Goal: Transaction & Acquisition: Subscribe to service/newsletter

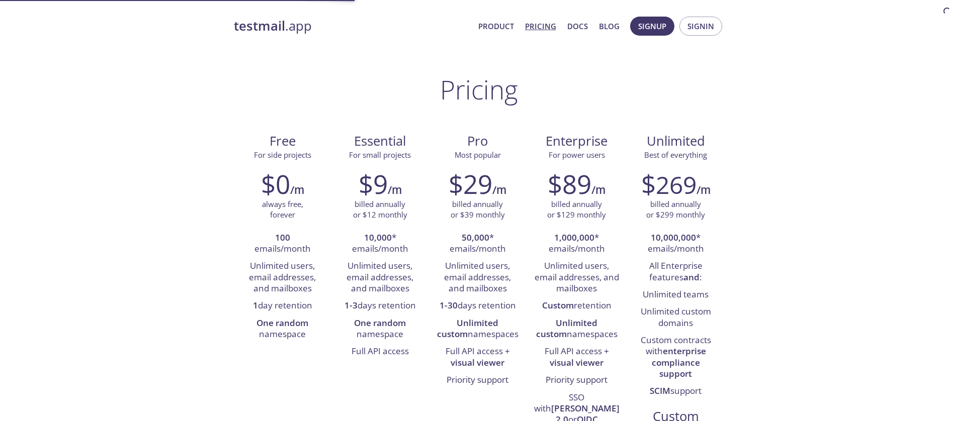
click at [276, 31] on strong "testmail" at bounding box center [259, 26] width 51 height 18
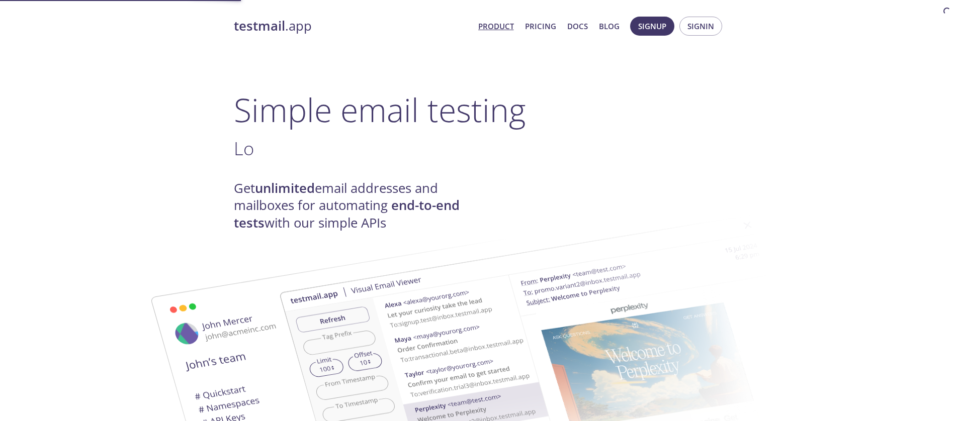
click at [277, 26] on strong "testmail" at bounding box center [259, 26] width 51 height 18
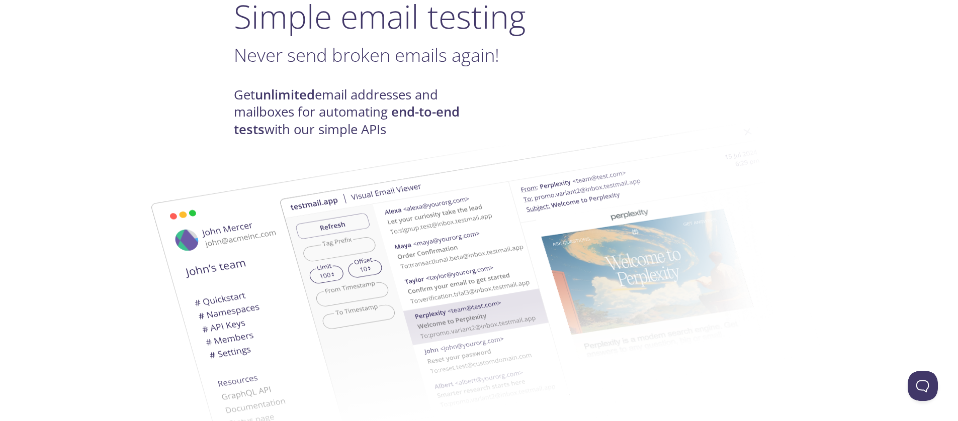
scroll to position [121, 0]
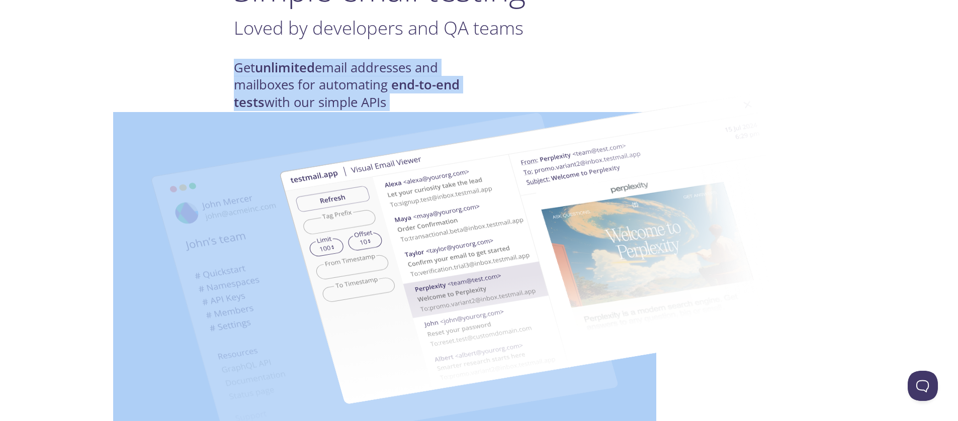
drag, startPoint x: 237, startPoint y: 67, endPoint x: 353, endPoint y: 102, distance: 121.3
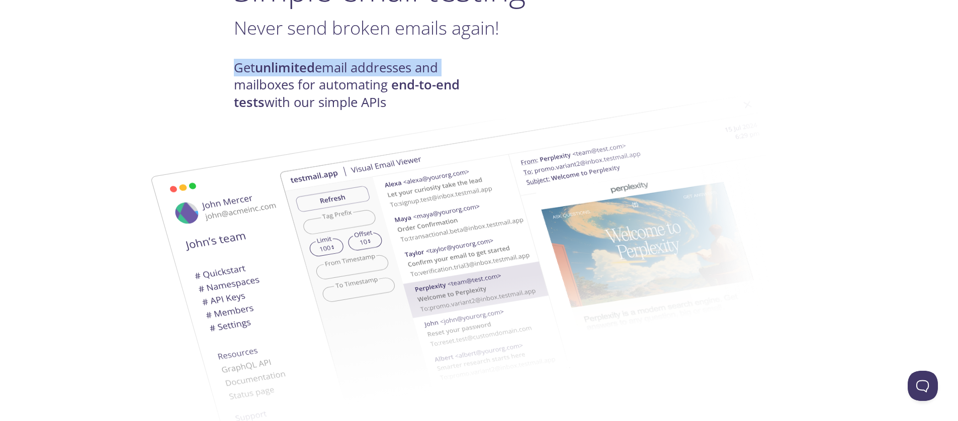
drag, startPoint x: 234, startPoint y: 59, endPoint x: 451, endPoint y: 76, distance: 217.8
click at [472, 75] on h4 "Get unlimited email addresses and mailboxes for automating end-to-end tests wit…" at bounding box center [356, 85] width 245 height 52
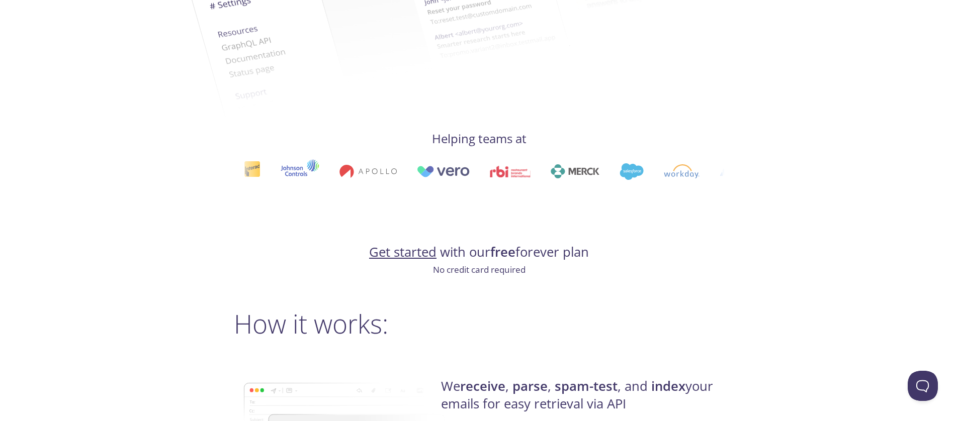
scroll to position [0, 0]
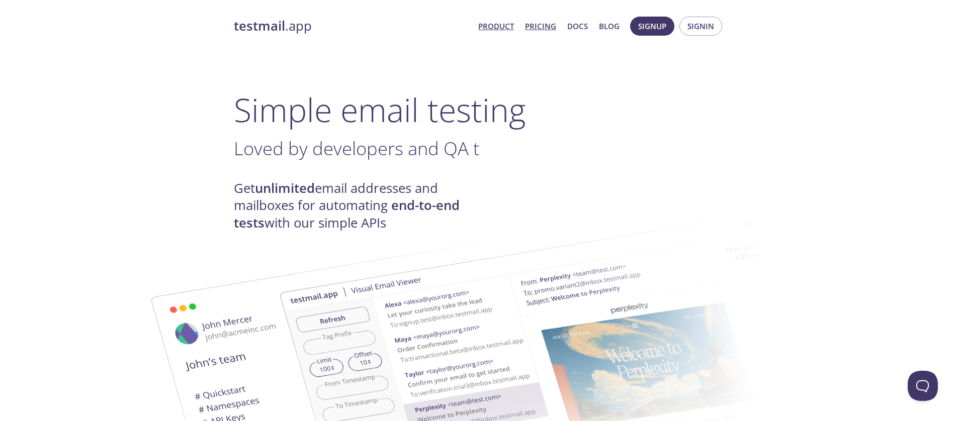
click at [549, 24] on link "Pricing" at bounding box center [540, 26] width 31 height 13
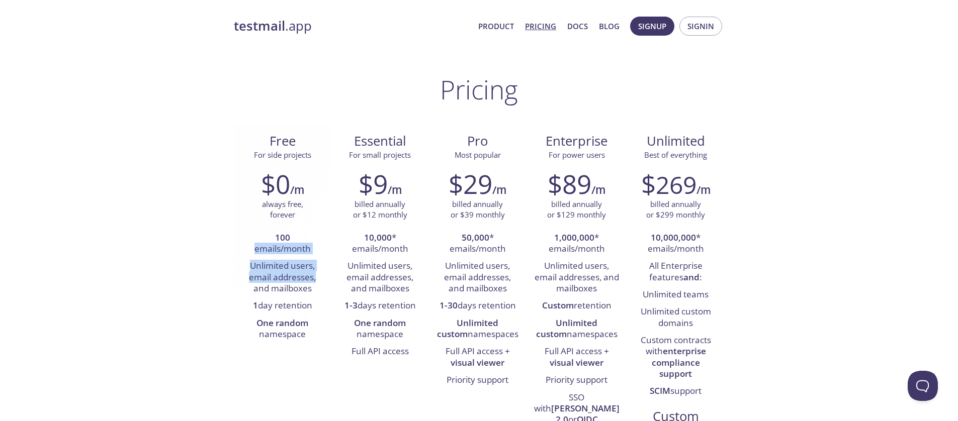
drag, startPoint x: 256, startPoint y: 249, endPoint x: 310, endPoint y: 276, distance: 60.7
click at [316, 272] on ul "100 emails/month Unlimited users, email addresses, and mailboxes 1 day retentio…" at bounding box center [282, 287] width 82 height 114
click at [308, 278] on li "Unlimited users, email addresses, and mailboxes" at bounding box center [282, 278] width 82 height 40
drag, startPoint x: 258, startPoint y: 293, endPoint x: 317, endPoint y: 301, distance: 58.9
click at [316, 301] on ul "100 emails/month Unlimited users, email addresses, and mailboxes 1 day retentio…" at bounding box center [282, 287] width 82 height 114
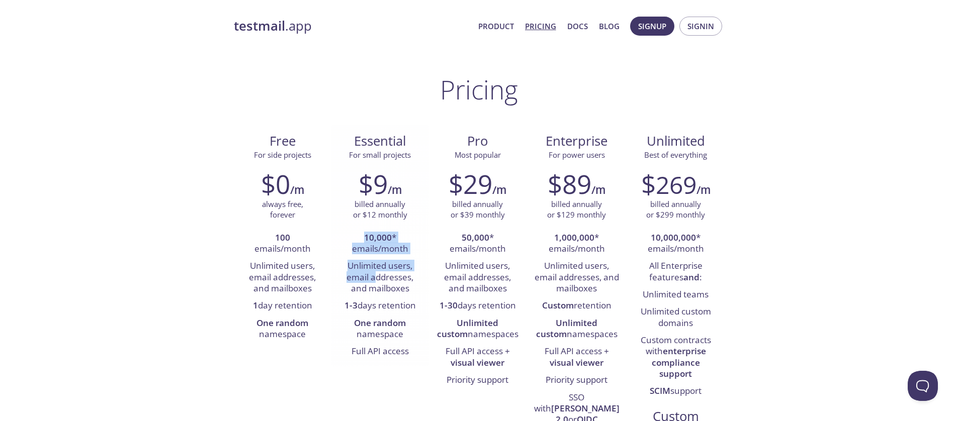
drag, startPoint x: 343, startPoint y: 240, endPoint x: 377, endPoint y: 273, distance: 47.6
click at [377, 272] on ul "10,000 * emails/month Unlimited users, email addresses, and mailboxes 1-3 days …" at bounding box center [380, 295] width 82 height 131
drag, startPoint x: 409, startPoint y: 282, endPoint x: 345, endPoint y: 272, distance: 64.6
click at [345, 272] on li "Unlimited users, email addresses, and mailboxes" at bounding box center [380, 278] width 82 height 40
drag, startPoint x: 346, startPoint y: 277, endPoint x: 416, endPoint y: 304, distance: 74.6
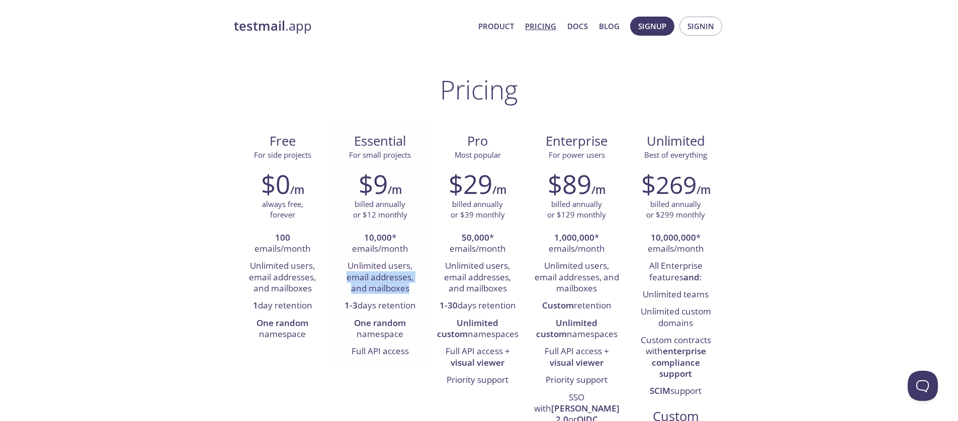
click at [398, 299] on ul "10,000 * emails/month Unlimited users, email addresses, and mailboxes 1-3 days …" at bounding box center [380, 295] width 82 height 131
drag, startPoint x: 424, startPoint y: 307, endPoint x: 370, endPoint y: 301, distance: 54.1
click at [375, 300] on div "$9 /m billed annually or $12 monthly 10,000 * emails/month Unlimited users, ema…" at bounding box center [380, 264] width 98 height 205
drag, startPoint x: 351, startPoint y: 257, endPoint x: 398, endPoint y: 288, distance: 55.8
click at [399, 289] on ul "10,000 * emails/month Unlimited users, email addresses, and mailboxes 1-3 days …" at bounding box center [380, 295] width 82 height 131
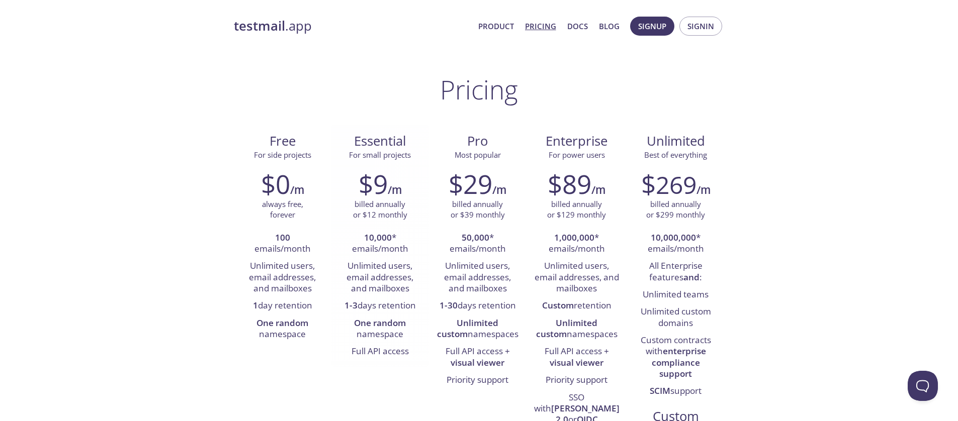
click at [377, 242] on strong "10,000" at bounding box center [378, 238] width 28 height 12
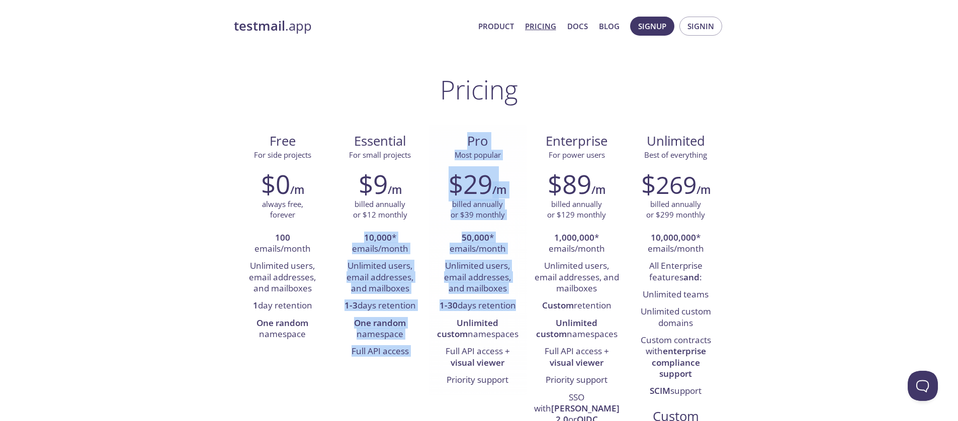
drag, startPoint x: 363, startPoint y: 238, endPoint x: 435, endPoint y: 321, distance: 110.1
click at [437, 321] on div "Free For side projects $0 /m always free, forever 100 emails/month Unlimited us…" at bounding box center [479, 306] width 491 height 362
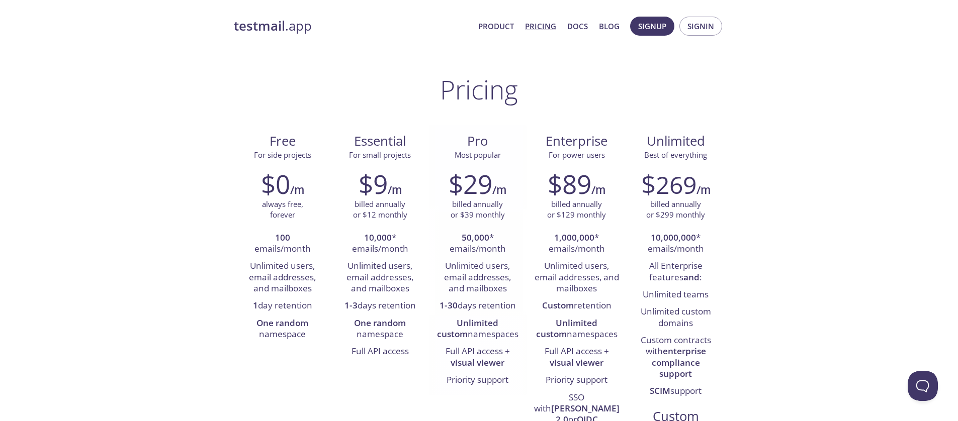
click at [430, 316] on div "$29 /m billed annually or $39 monthly 50,000 * emails/month Unlimited users, em…" at bounding box center [478, 278] width 98 height 233
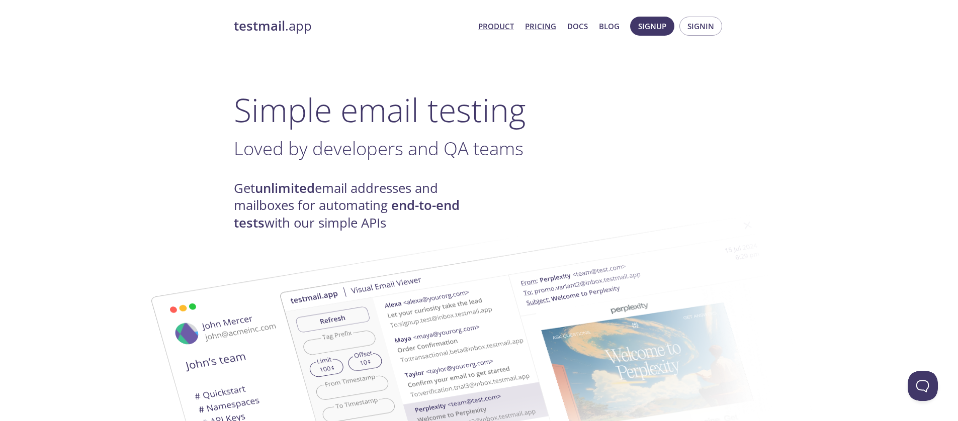
click at [541, 32] on link "Pricing" at bounding box center [540, 26] width 31 height 13
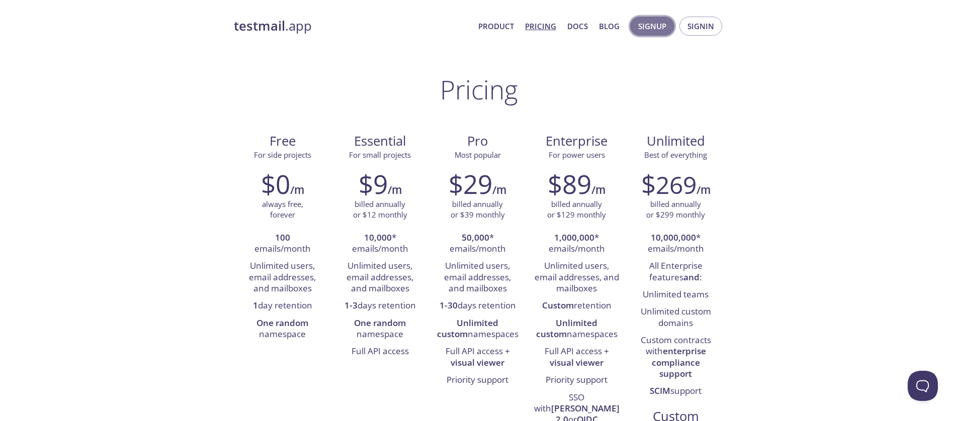
click at [654, 28] on span "Signup" at bounding box center [652, 26] width 28 height 13
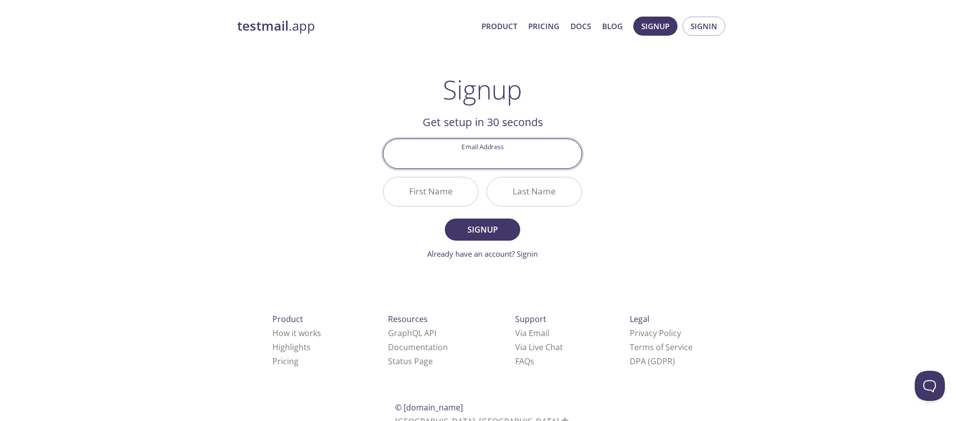
click at [508, 162] on input "Email Address" at bounding box center [483, 153] width 198 height 29
type input "apoorvdarshan@gmail.com"
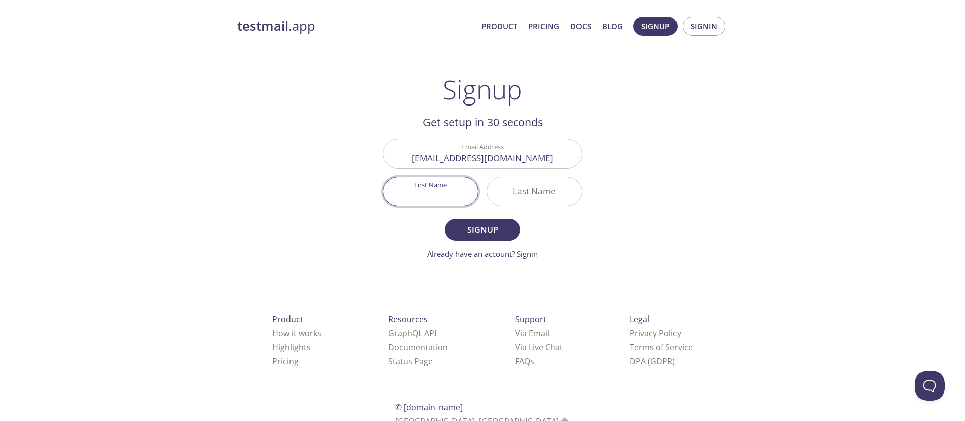
click at [455, 191] on input "First Name" at bounding box center [431, 191] width 95 height 29
click at [453, 194] on input "First Name" at bounding box center [431, 191] width 95 height 29
type input "Apoorv"
click at [530, 199] on input "Last Name" at bounding box center [534, 191] width 95 height 29
type input "Darshan"
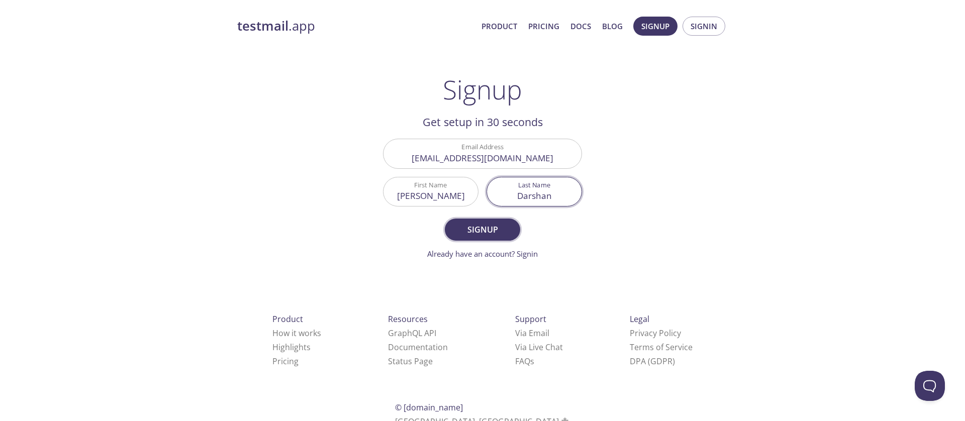
click at [489, 229] on span "Signup" at bounding box center [482, 230] width 53 height 14
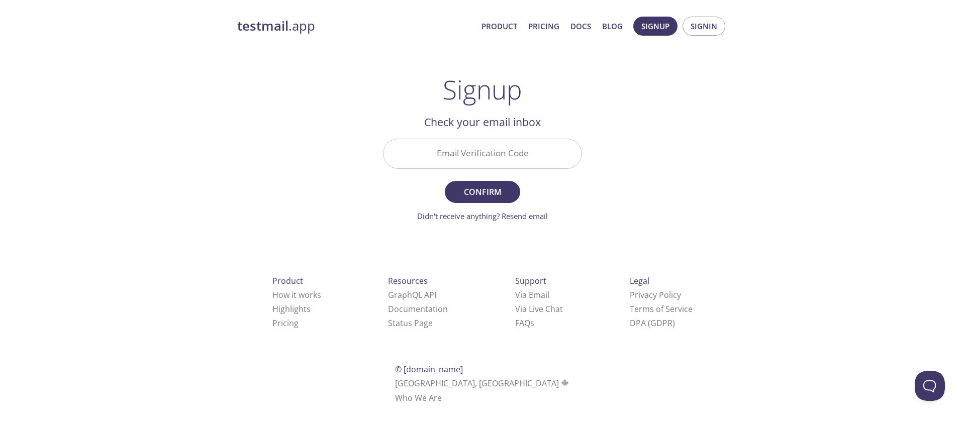
click at [528, 155] on input "Email Verification Code" at bounding box center [483, 153] width 198 height 29
paste input "GS14KRA"
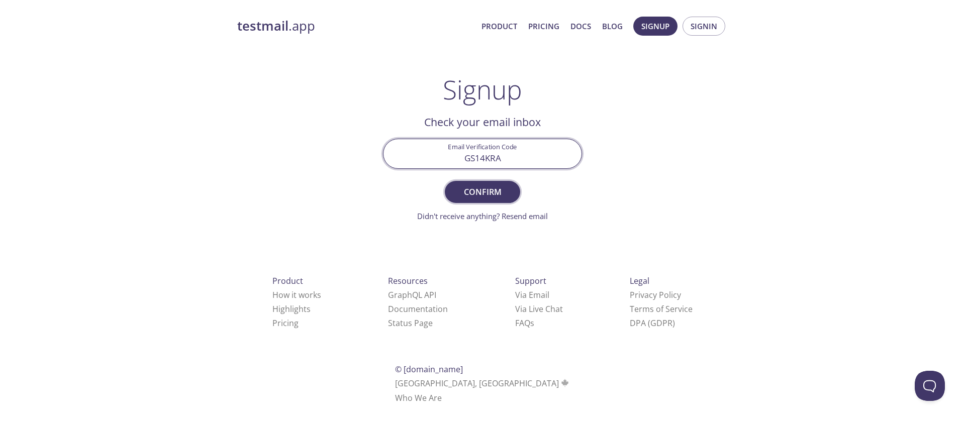
type input "GS14KRA"
click at [475, 187] on span "Confirm" at bounding box center [482, 192] width 53 height 14
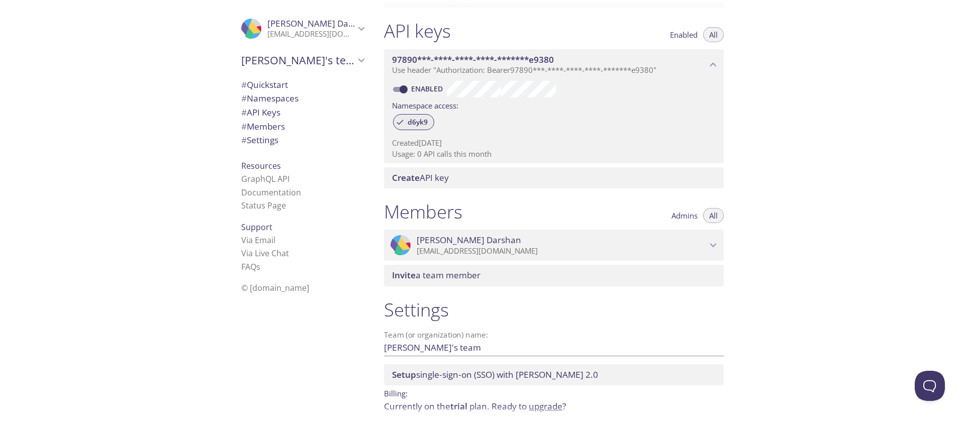
scroll to position [294, 0]
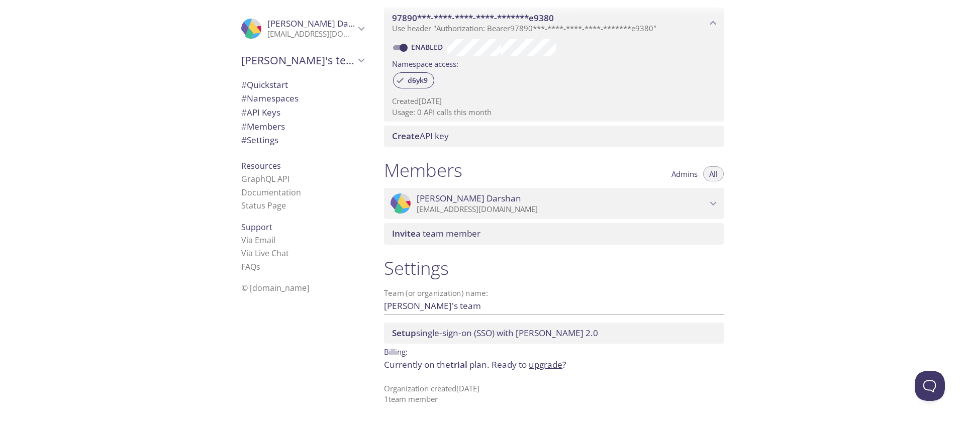
click at [276, 144] on span "# Settings" at bounding box center [302, 140] width 123 height 13
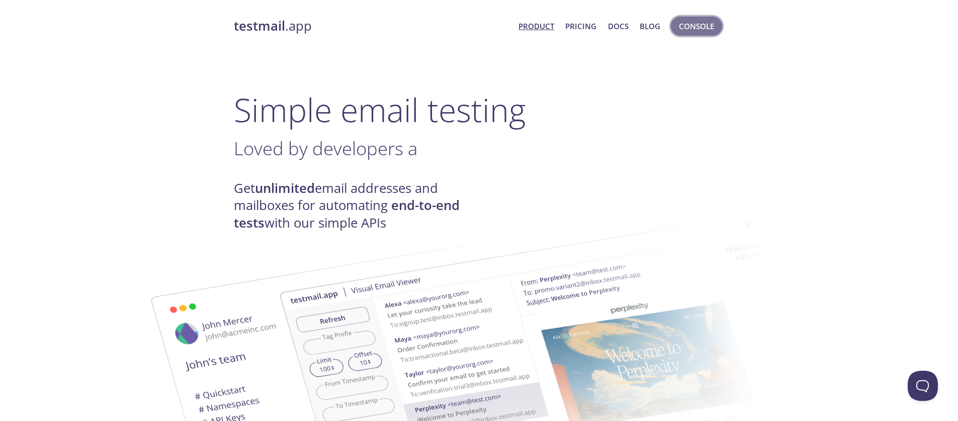
click at [701, 20] on span "Console" at bounding box center [696, 26] width 35 height 13
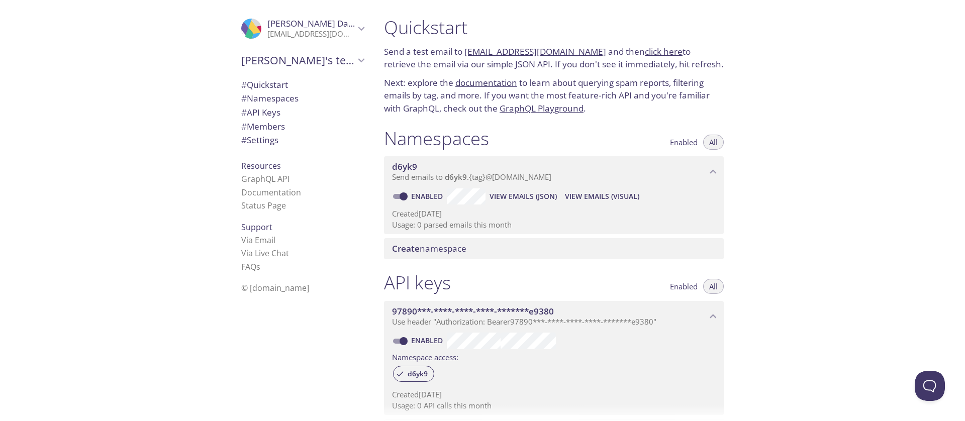
click at [470, 87] on link "documentation" at bounding box center [486, 83] width 62 height 12
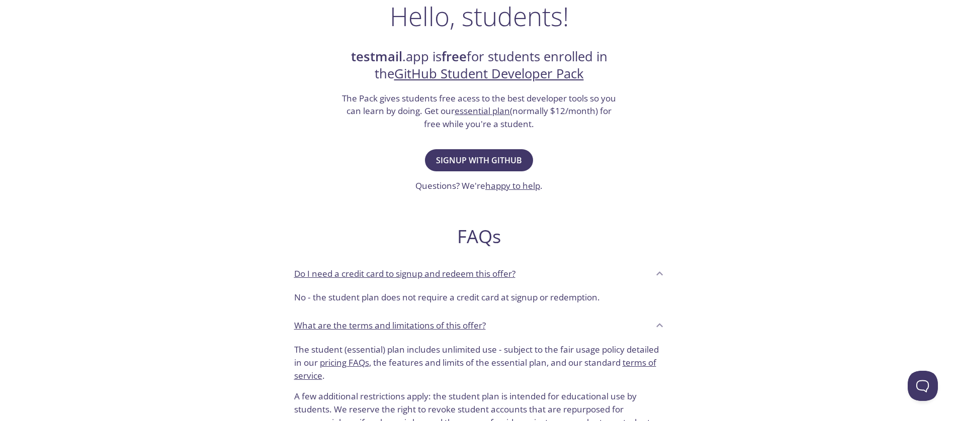
scroll to position [181, 0]
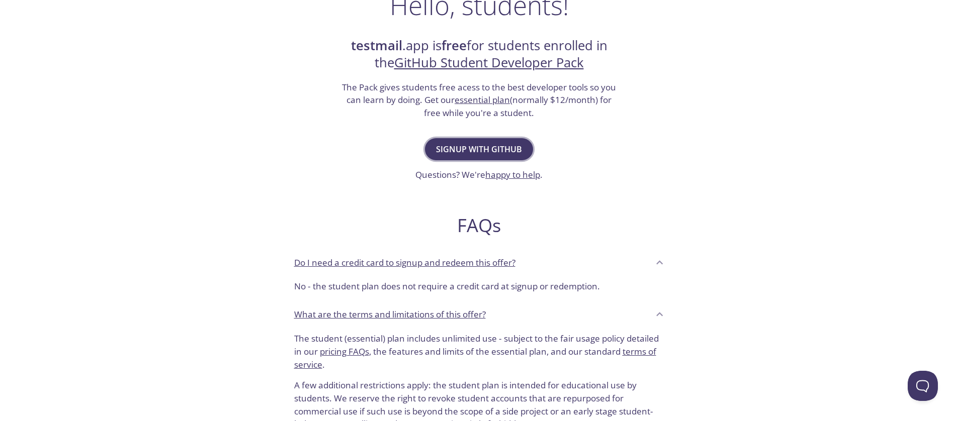
click at [501, 140] on button "Signup with GitHub" at bounding box center [479, 149] width 108 height 22
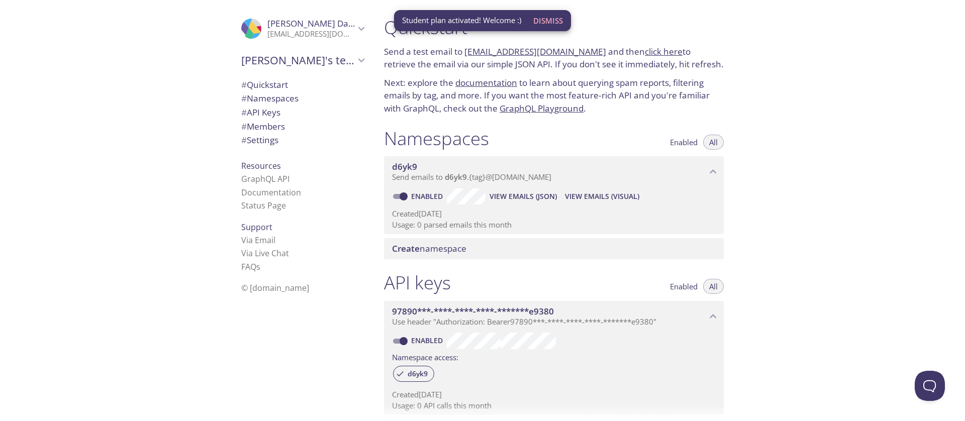
click at [546, 16] on span "Dismiss" at bounding box center [548, 20] width 30 height 13
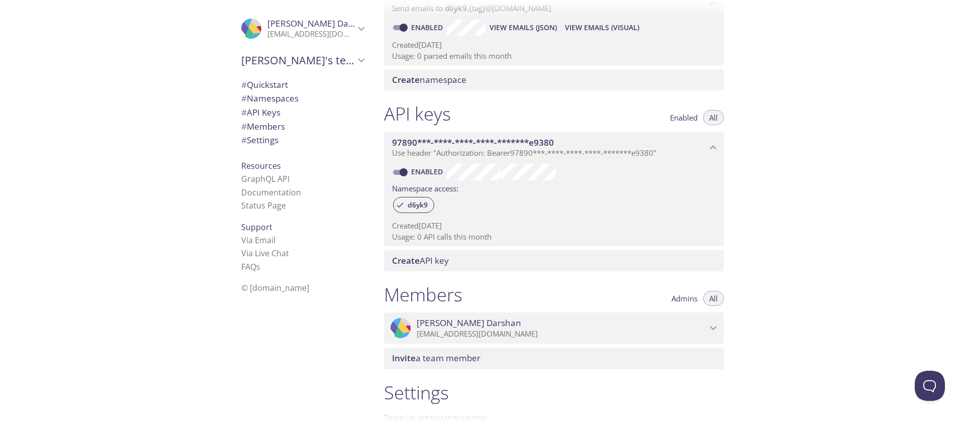
scroll to position [294, 0]
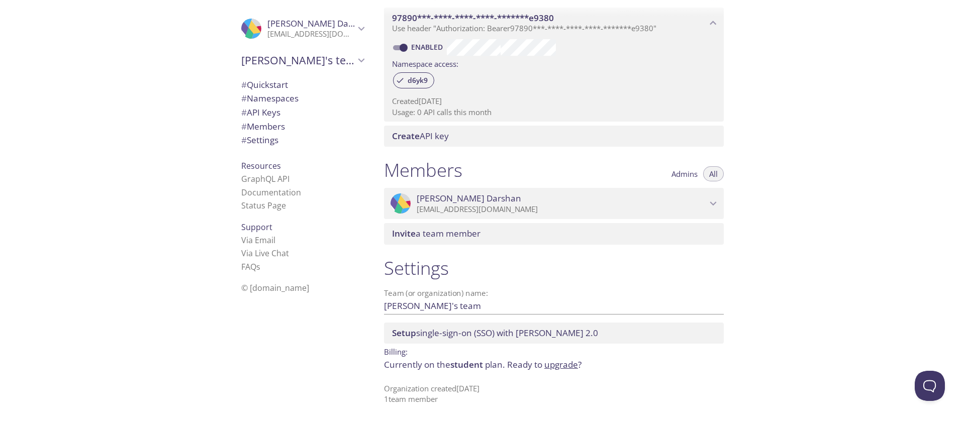
click at [788, 248] on div "Quickstart Send a test email to d6yk9.test@inbox.testmail.app and then click he…" at bounding box center [670, 210] width 589 height 421
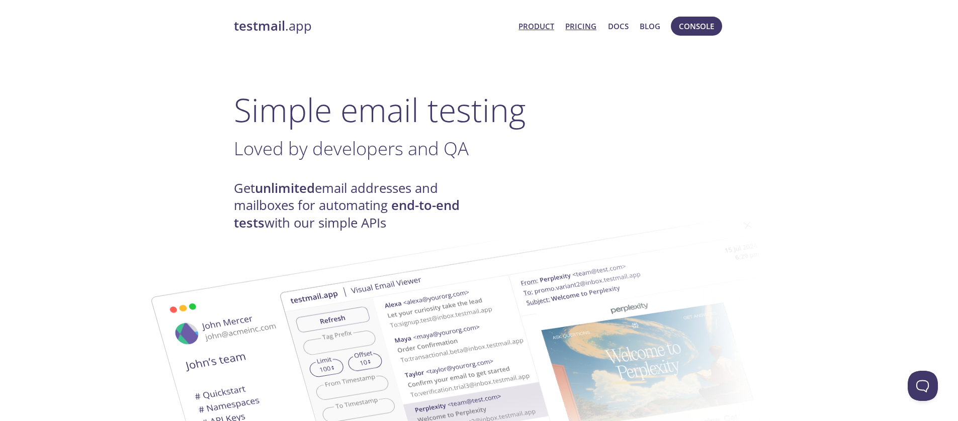
click at [574, 26] on link "Pricing" at bounding box center [580, 26] width 31 height 13
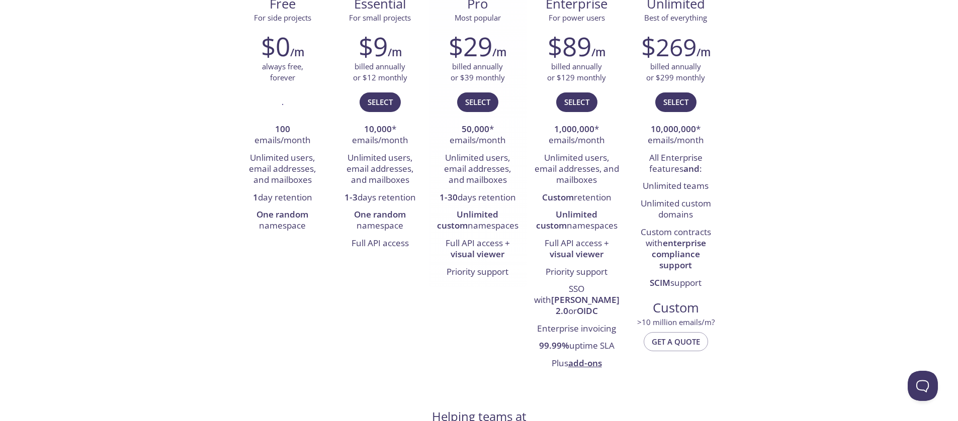
scroll to position [172, 0]
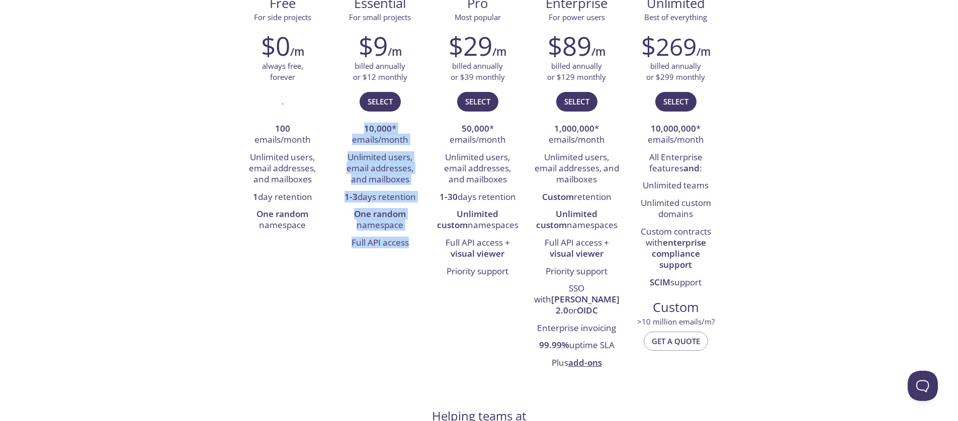
drag, startPoint x: 343, startPoint y: 134, endPoint x: 405, endPoint y: 262, distance: 141.6
click at [405, 262] on div "Free For side projects $0 /m always free, forever . 100 emails/month Unlimited …" at bounding box center [479, 183] width 491 height 392
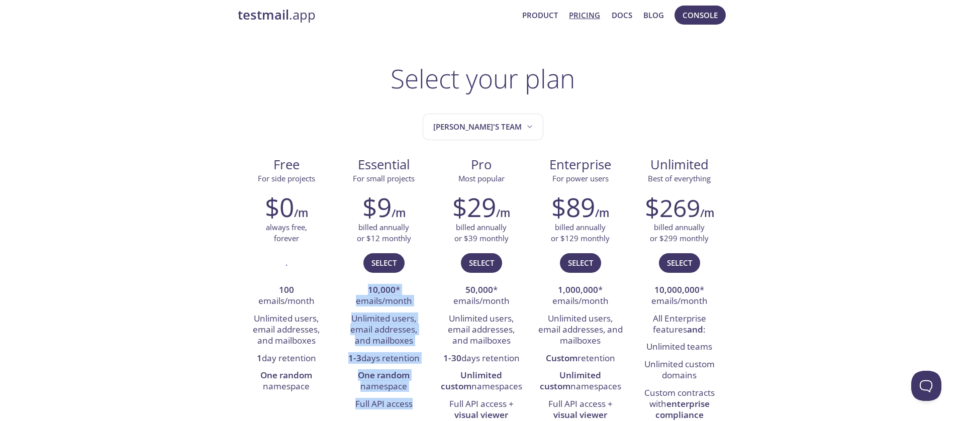
scroll to position [0, 0]
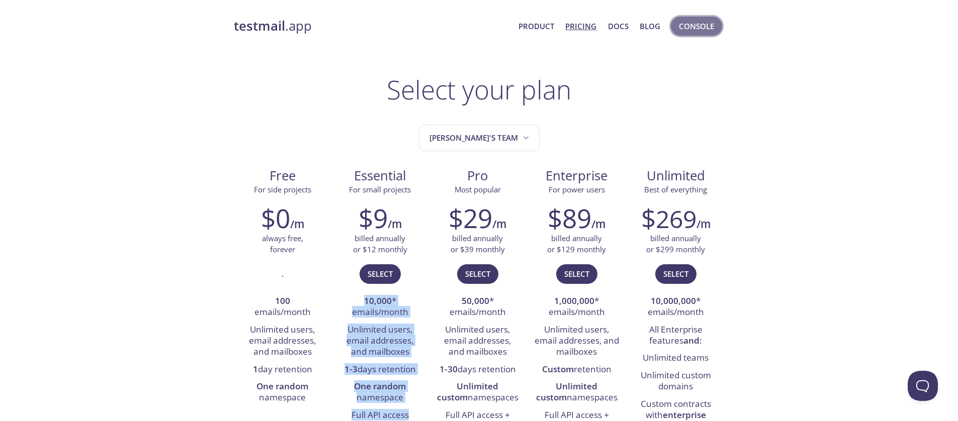
click at [681, 30] on span "Console" at bounding box center [696, 26] width 35 height 13
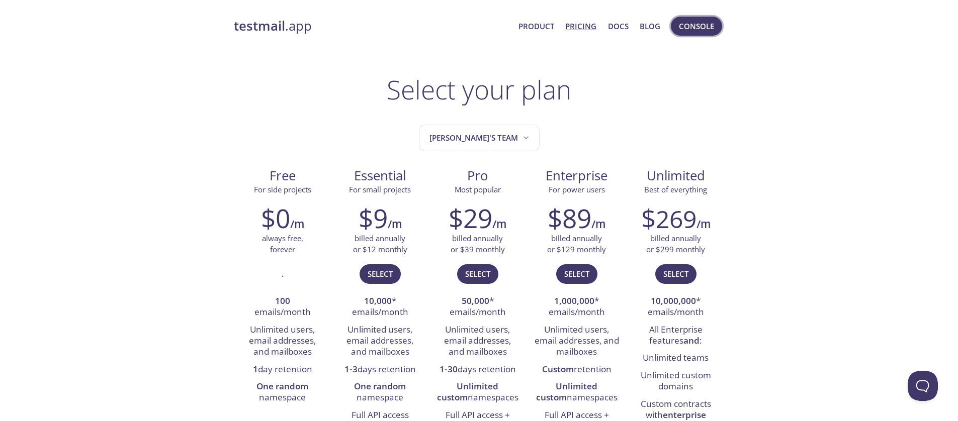
click at [681, 30] on span "Console" at bounding box center [696, 26] width 35 height 13
